Goal: Information Seeking & Learning: Learn about a topic

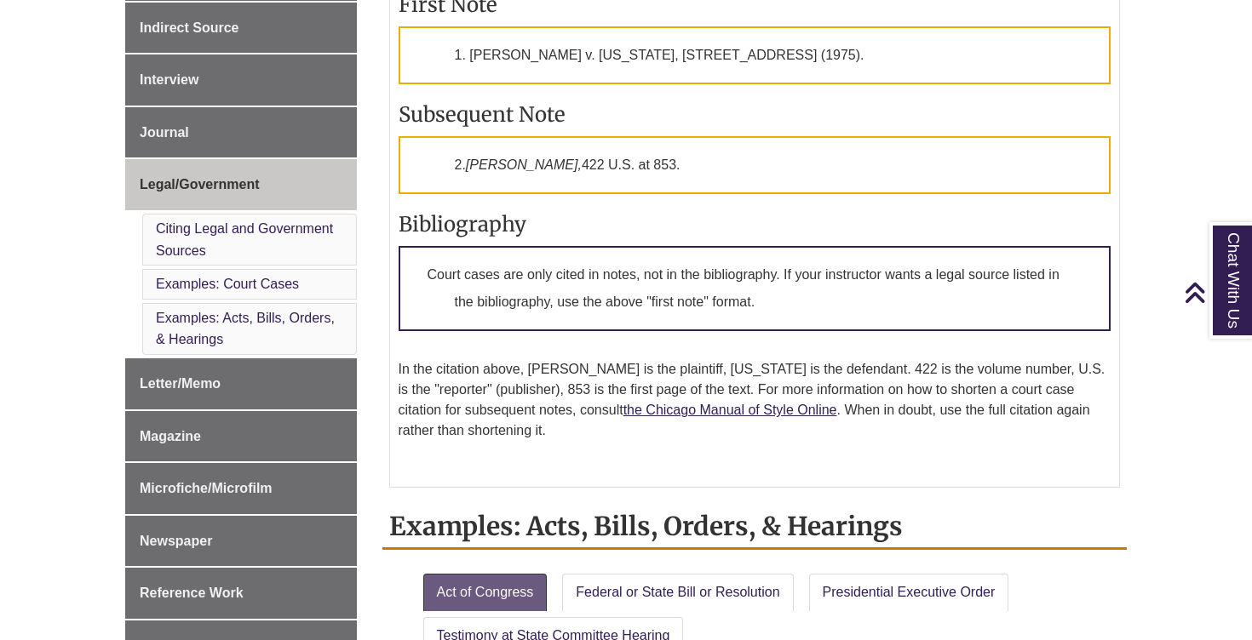
scroll to position [1032, 0]
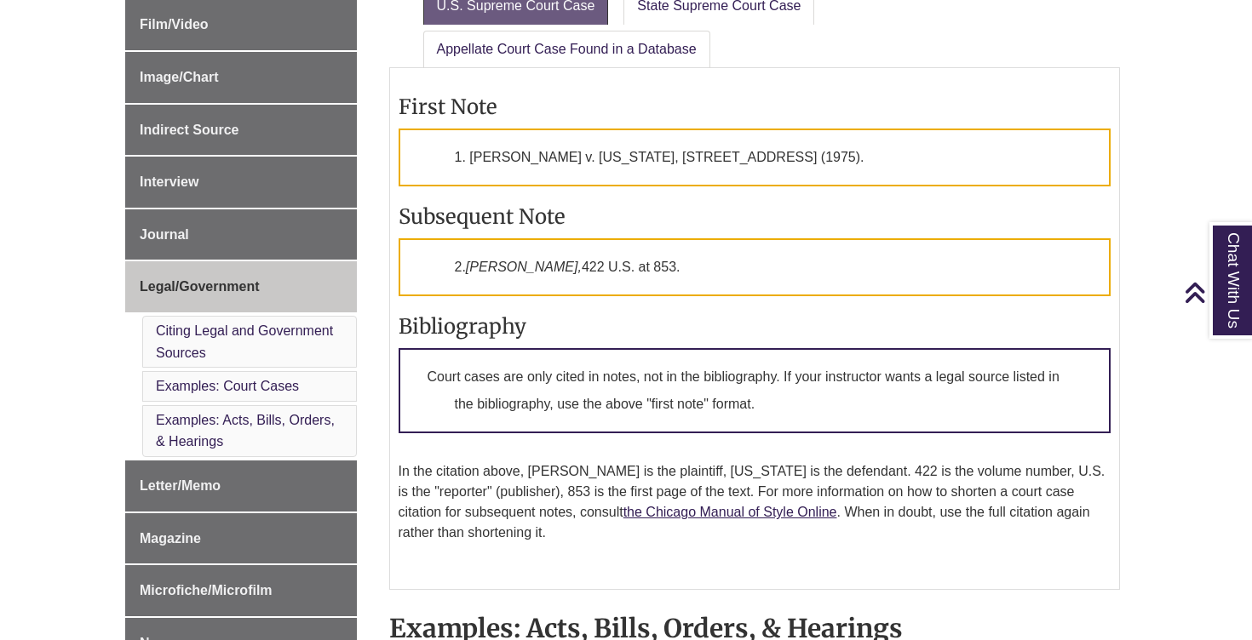
scroll to position [671, 0]
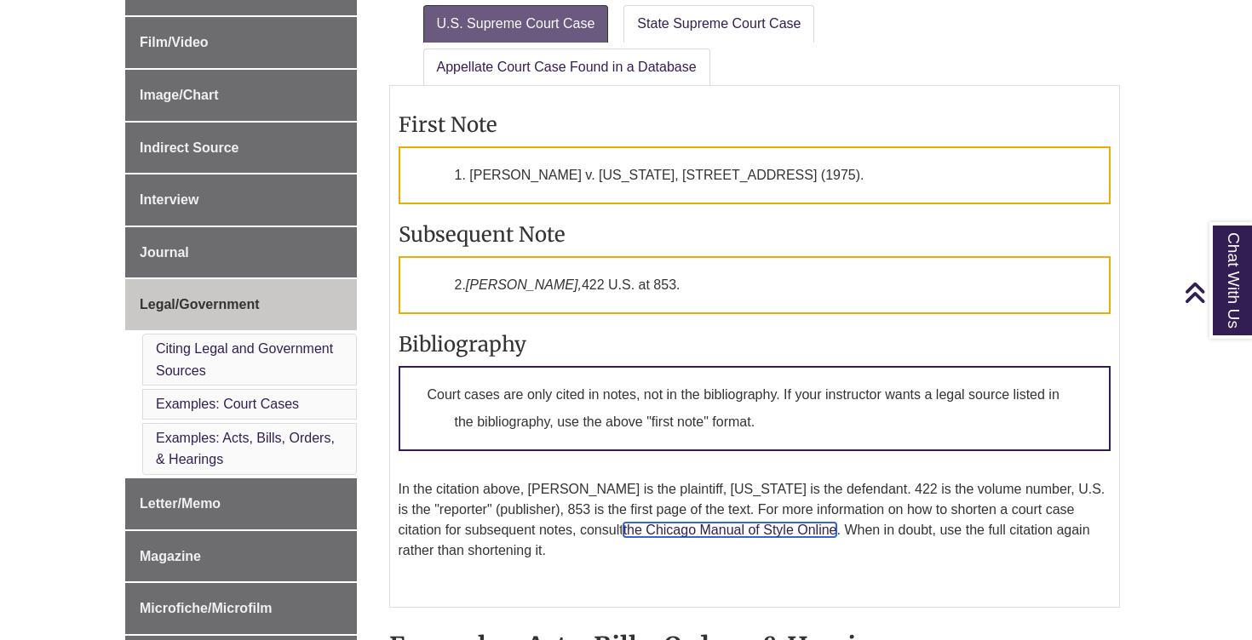
click at [686, 525] on link "the Chicago Manual of Style Online" at bounding box center [730, 530] width 214 height 14
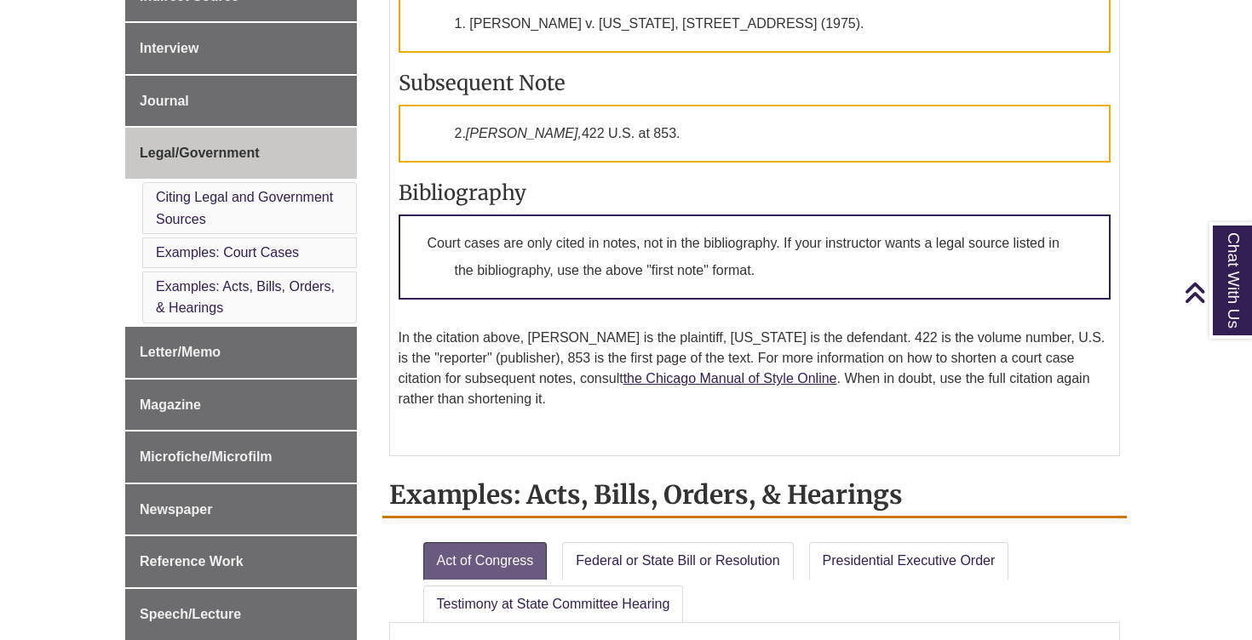
scroll to position [826, 0]
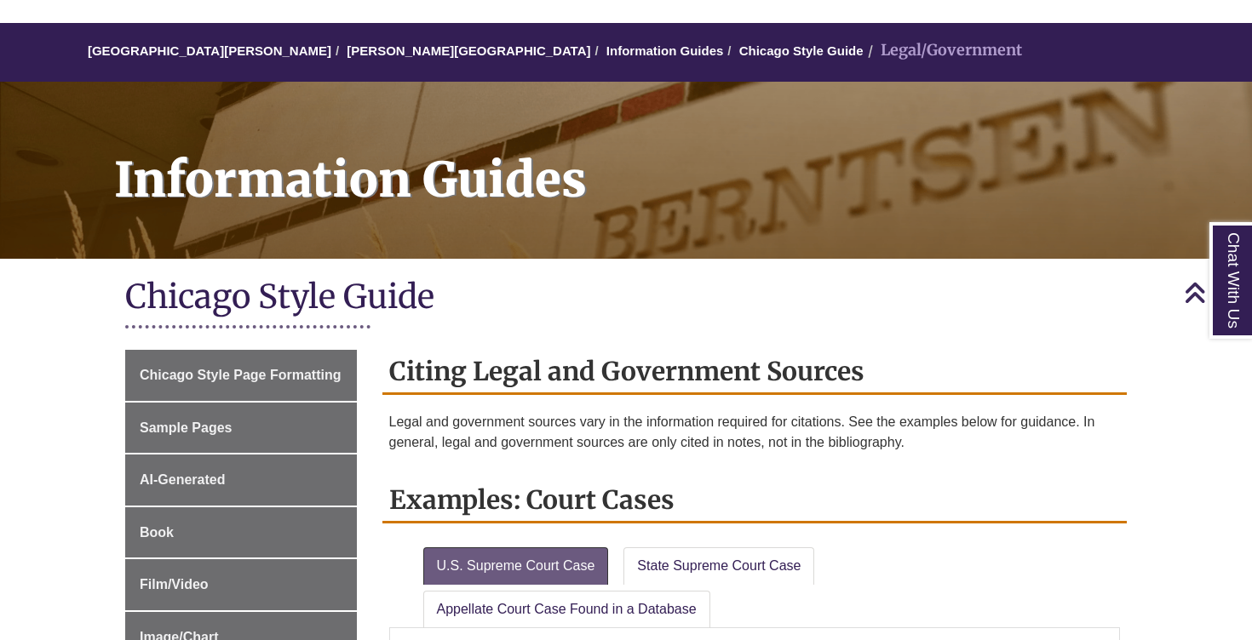
scroll to position [100, 0]
